Goal: Answer question/provide support: Share knowledge or assist other users

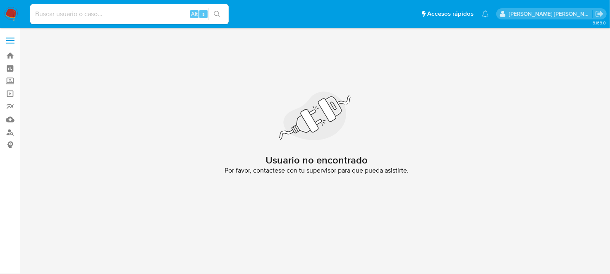
click at [10, 14] on img at bounding box center [11, 14] width 14 height 14
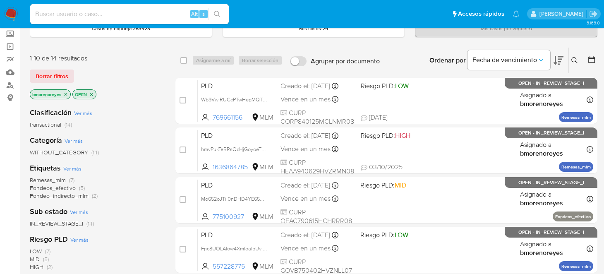
scroll to position [41, 0]
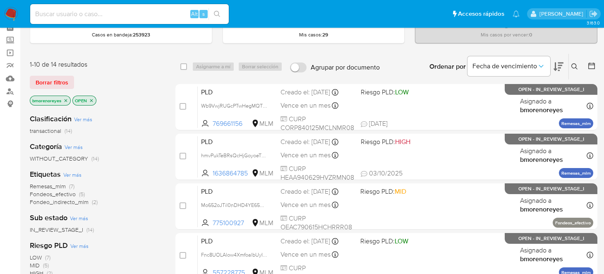
click at [90, 96] on p "OPEN" at bounding box center [84, 100] width 23 height 9
click at [89, 98] on p "OPEN" at bounding box center [84, 100] width 23 height 9
click at [562, 64] on icon at bounding box center [559, 67] width 10 height 10
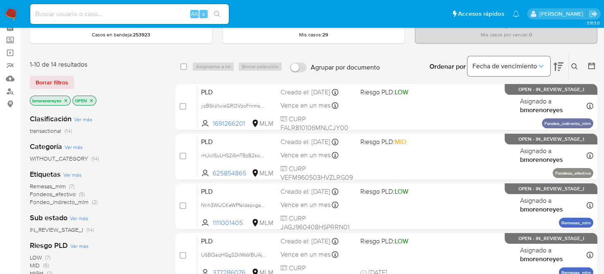
click at [547, 63] on button "Fecha de vencimiento" at bounding box center [509, 66] width 83 height 20
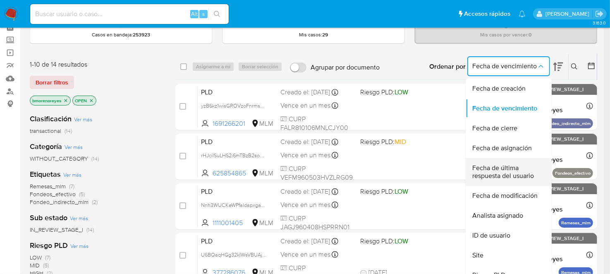
click at [504, 180] on div "Fecha de última respuesta del usuario" at bounding box center [507, 172] width 68 height 28
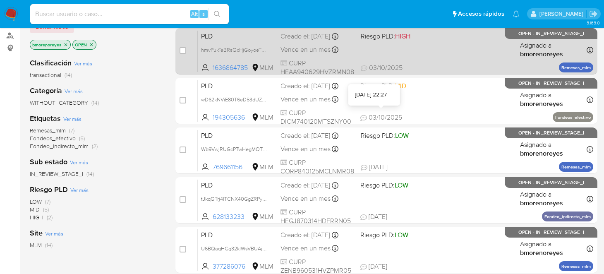
scroll to position [82, 0]
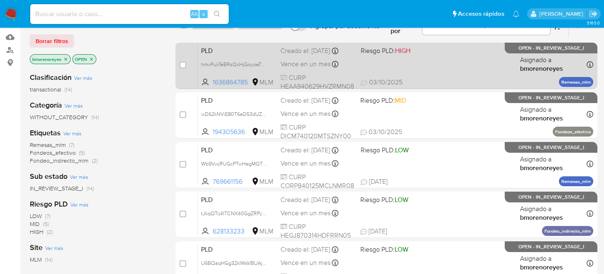
click at [421, 70] on div "PLD hmvPukTeBRsQcHjGoyoeTNMy 1636864785 MLM Riesgo PLD: HIGH Creado el: 12/09/2…" at bounding box center [396, 66] width 396 height 42
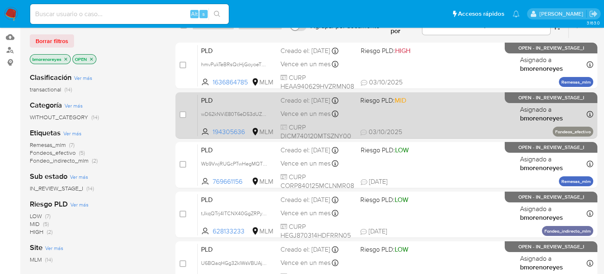
click at [434, 117] on div "PLD wD62kNViE80T6eD53dUZ9JSY 194305636 MLM Riesgo PLD: MID Creado el: 12/09/202…" at bounding box center [396, 115] width 396 height 42
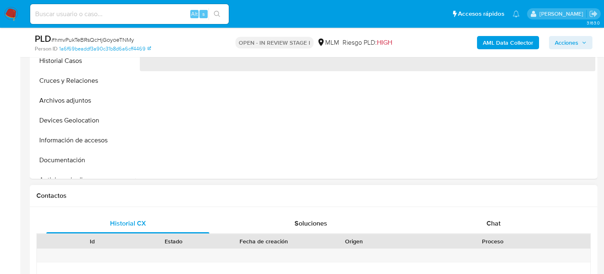
select select "10"
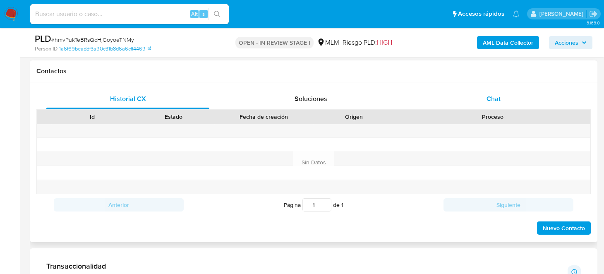
click at [492, 98] on span "Chat" at bounding box center [494, 99] width 14 height 10
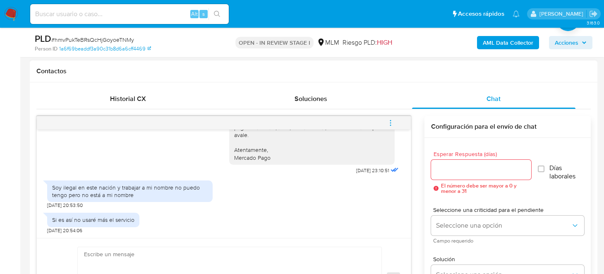
scroll to position [413, 0]
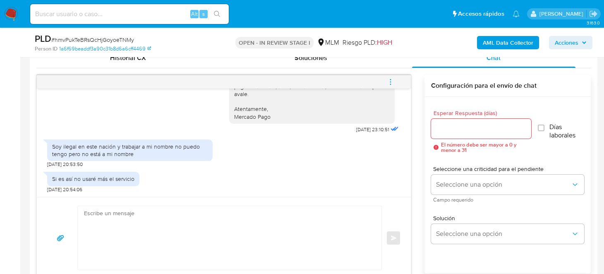
click at [178, 218] on textarea at bounding box center [227, 238] width 287 height 64
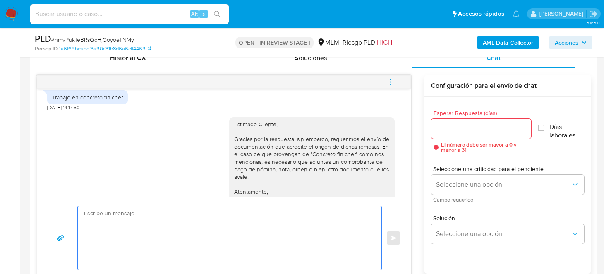
scroll to position [262, 0]
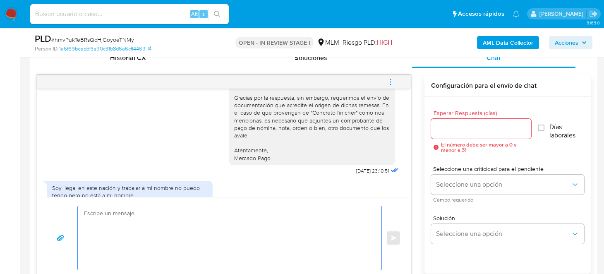
drag, startPoint x: 11, startPoint y: 13, endPoint x: 49, endPoint y: 14, distance: 38.5
click at [11, 13] on img at bounding box center [11, 14] width 14 height 14
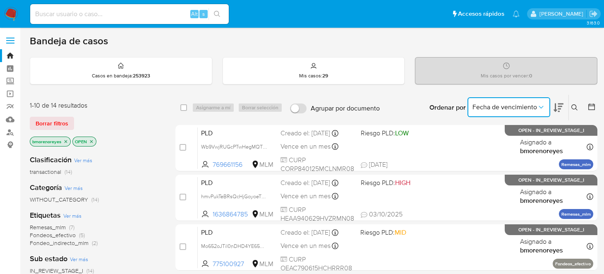
click at [541, 108] on icon "Ordenar por" at bounding box center [541, 107] width 8 height 8
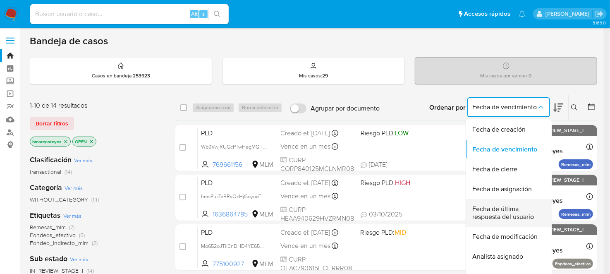
click at [507, 213] on span "Fecha de última respuesta del usuario" at bounding box center [507, 213] width 68 height 17
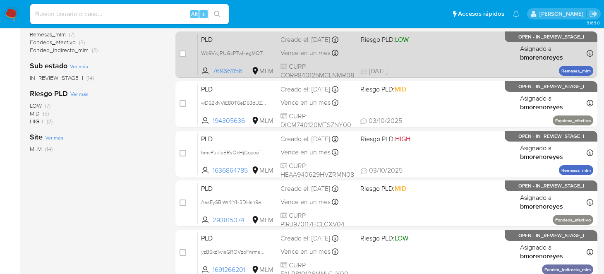
scroll to position [207, 0]
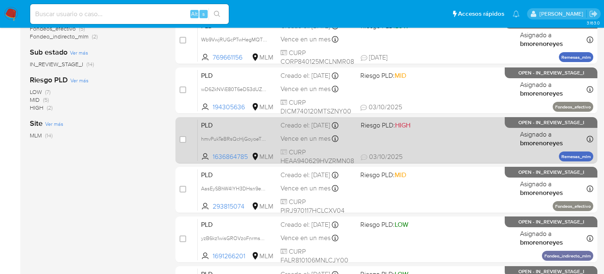
click at [423, 136] on div "PLD hmvPukTeBRsQcHjGoyoeTNMy 1636864785 MLM Riesgo PLD: HIGH Creado el: 12/09/2…" at bounding box center [396, 140] width 396 height 42
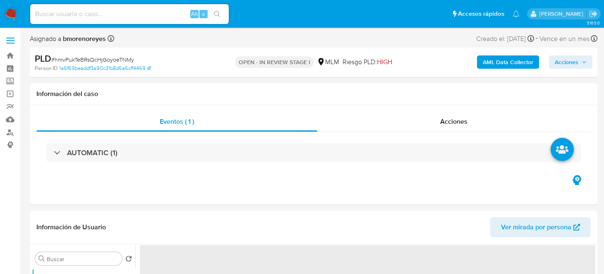
select select "10"
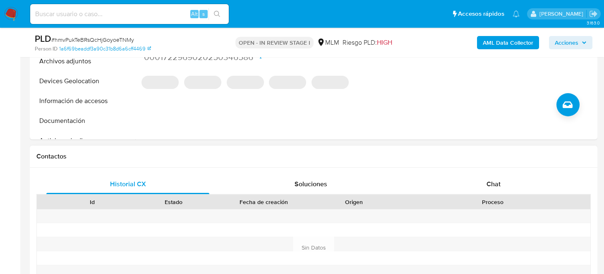
scroll to position [331, 0]
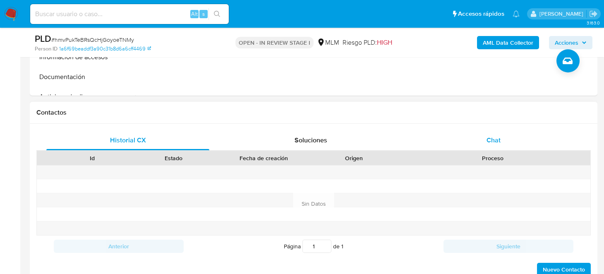
click at [507, 140] on div "Chat" at bounding box center [493, 140] width 163 height 20
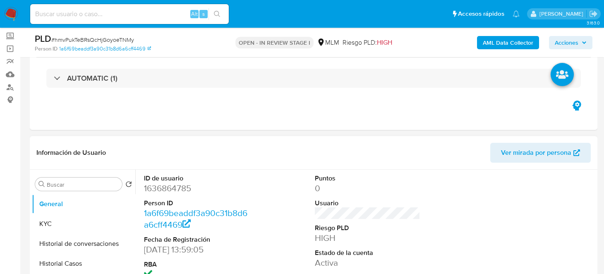
scroll to position [41, 0]
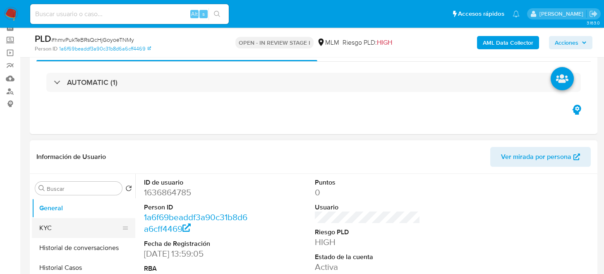
click at [55, 232] on button "KYC" at bounding box center [80, 228] width 97 height 20
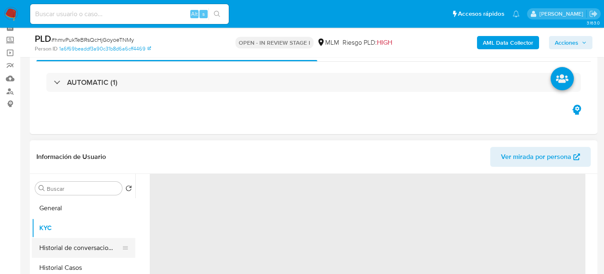
click at [79, 241] on button "Historial de conversaciones" at bounding box center [80, 248] width 97 height 20
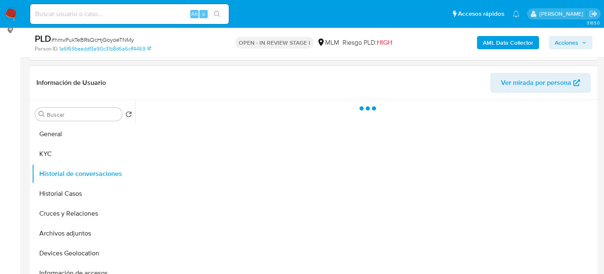
scroll to position [124, 0]
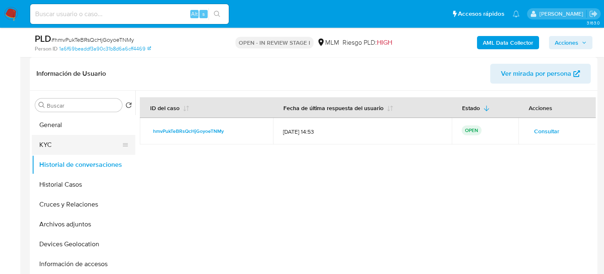
click at [41, 137] on button "KYC" at bounding box center [80, 145] width 97 height 20
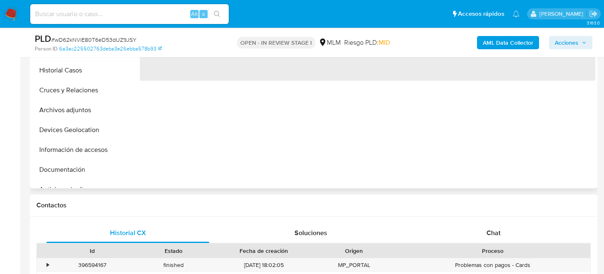
scroll to position [248, 0]
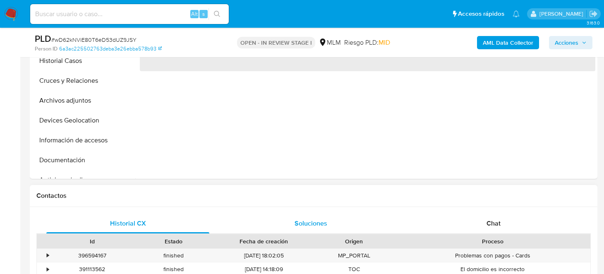
select select "10"
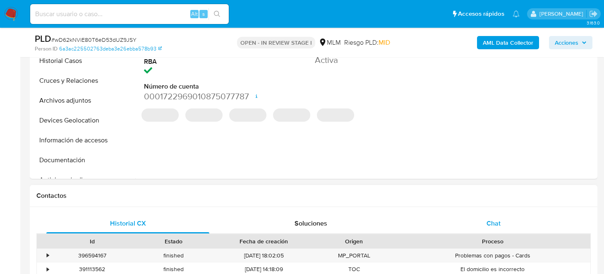
click at [490, 223] on span "Chat" at bounding box center [494, 224] width 14 height 10
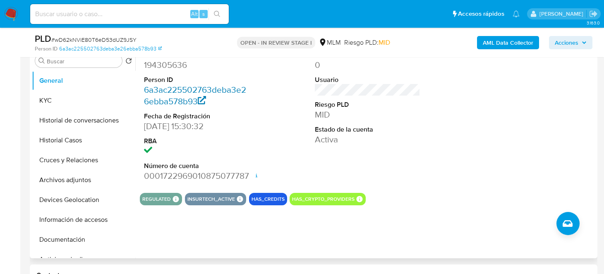
scroll to position [124, 0]
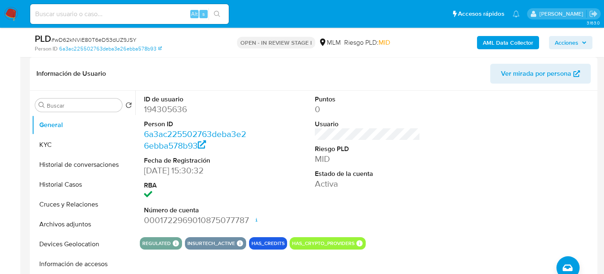
click at [168, 117] on dl "ID de usuario 194305636 Person ID 6a3ac225502763deba3e26ebba578b93 Fecha de Reg…" at bounding box center [197, 161] width 106 height 132
click at [56, 148] on button "KYC" at bounding box center [80, 145] width 97 height 20
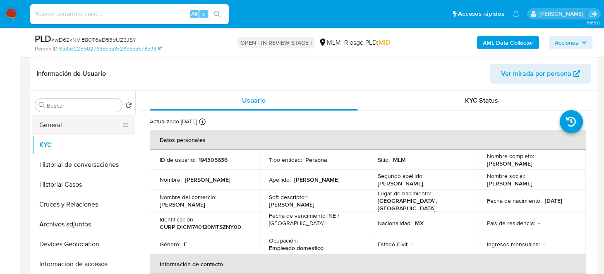
click at [68, 123] on button "General" at bounding box center [80, 125] width 97 height 20
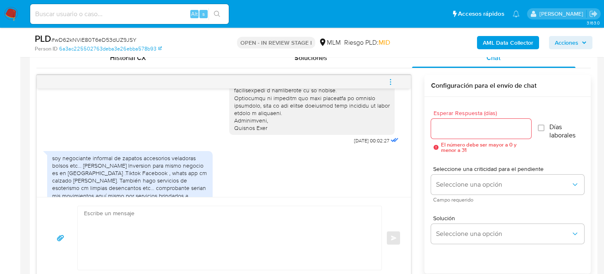
scroll to position [207, 0]
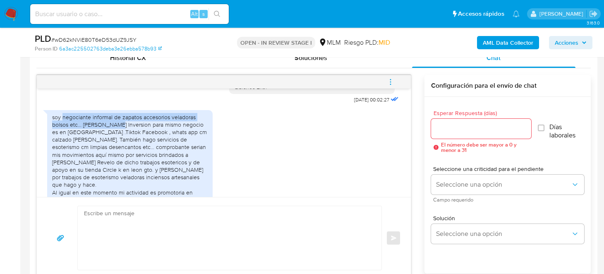
drag, startPoint x: 62, startPoint y: 115, endPoint x: 115, endPoint y: 124, distance: 53.6
click at [115, 124] on div "soy negociante informal de zapatos accesorios veladoras bolsos etc... [PERSON_N…" at bounding box center [130, 169] width 156 height 113
copy div "negociante informal de zapatos accesorios veladoras bolsos etc... [PERSON_NAME]"
click at [312, 202] on div "Enviar" at bounding box center [224, 238] width 374 height 82
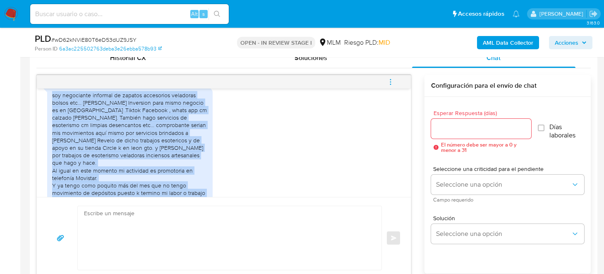
scroll to position [246, 0]
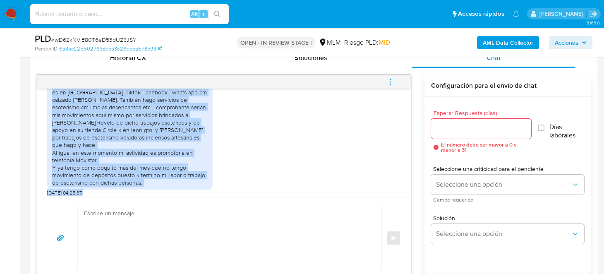
drag, startPoint x: 53, startPoint y: 95, endPoint x: 145, endPoint y: 190, distance: 133.2
click at [145, 190] on div "[DATE] 00:02:27 soy negociante informal de zapatos accesorios veladoras bolsos …" at bounding box center [224, 143] width 374 height 108
copy div "soy negociante informal de zapatos accesorios veladoras bolsos etc... [PERSON_N…"
click at [292, 120] on div "soy negociante informal de zapatos accesorios veladoras bolsos etc... [PERSON_N…" at bounding box center [223, 131] width 353 height 130
click at [255, 131] on div "soy negociante informal de zapatos accesorios veladoras bolsos etc... [PERSON_N…" at bounding box center [223, 131] width 353 height 130
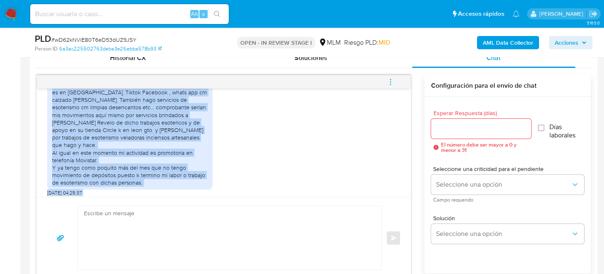
click at [161, 134] on div "soy negociante informal de zapatos accesorios veladoras bolsos etc... [PERSON_N…" at bounding box center [130, 130] width 156 height 113
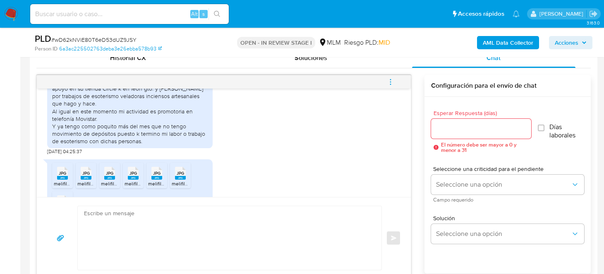
scroll to position [329, 0]
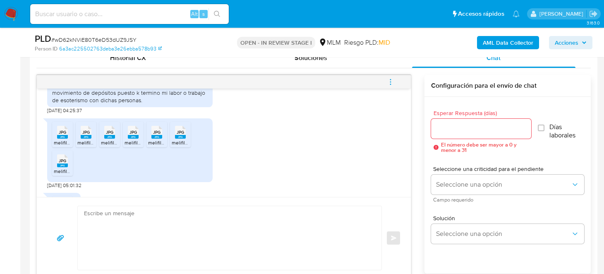
click at [61, 130] on span "JPG" at bounding box center [62, 132] width 7 height 5
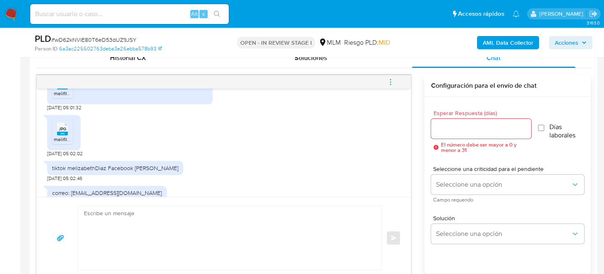
scroll to position [453, 0]
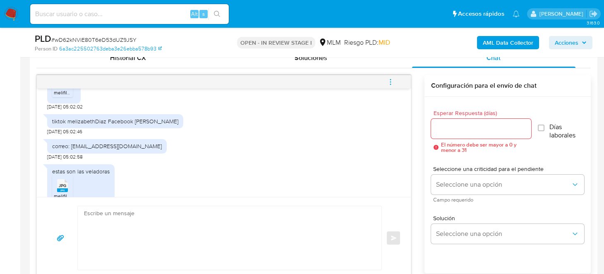
drag, startPoint x: 67, startPoint y: 114, endPoint x: 81, endPoint y: 114, distance: 14.1
click at [67, 118] on div "tiktok melizabethDiaz Facebook [PERSON_NAME]" at bounding box center [115, 121] width 126 height 7
click at [97, 118] on div "tiktok melizabethDiaz Facebook [PERSON_NAME]" at bounding box center [115, 121] width 126 height 7
click at [79, 118] on div "tiktok melizabethDiaz Facebook [PERSON_NAME]" at bounding box center [115, 121] width 126 height 7
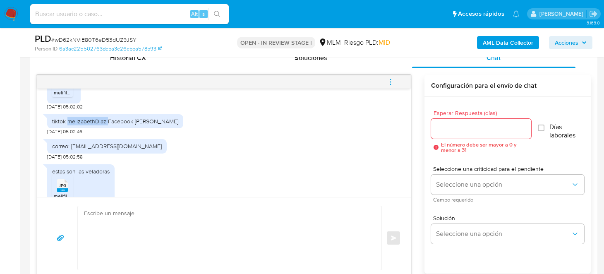
copy div "melizabethDiaz"
drag, startPoint x: 133, startPoint y: 112, endPoint x: 174, endPoint y: 113, distance: 41.4
click at [174, 114] on div "tiktok melizabethDiaz Facebook [PERSON_NAME]" at bounding box center [115, 121] width 136 height 14
copy div "[PERSON_NAME]"
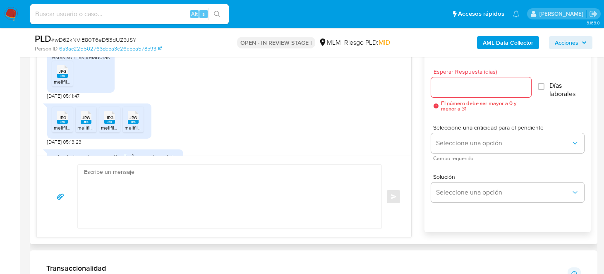
scroll to position [538, 0]
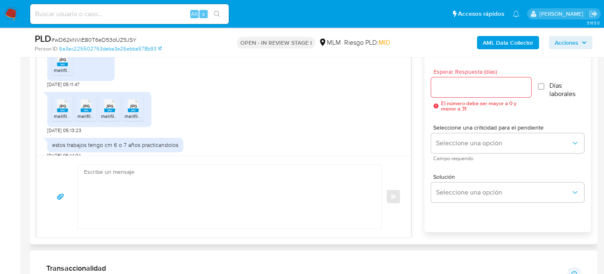
click at [128, 103] on icon "JPG" at bounding box center [133, 105] width 11 height 14
